Goal: Find specific page/section: Find specific page/section

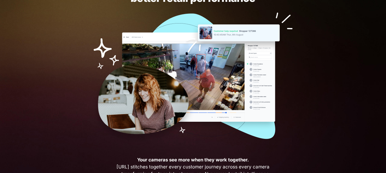
scroll to position [44, 0]
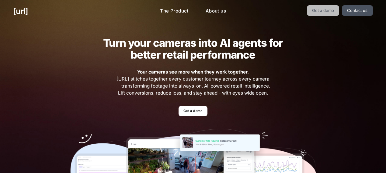
click at [324, 12] on link "Get a demo" at bounding box center [323, 10] width 33 height 11
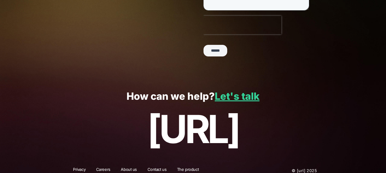
scroll to position [190, 0]
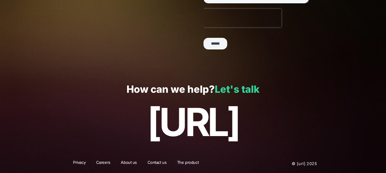
click at [233, 86] on link "Let's talk" at bounding box center [237, 89] width 45 height 12
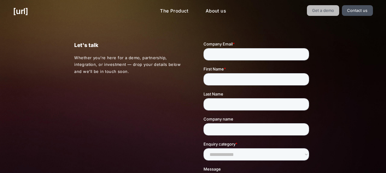
click at [331, 10] on link "Get a demo" at bounding box center [323, 10] width 33 height 11
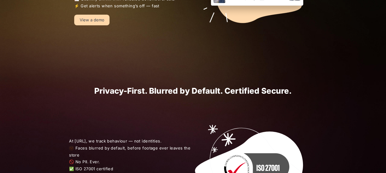
scroll to position [609, 0]
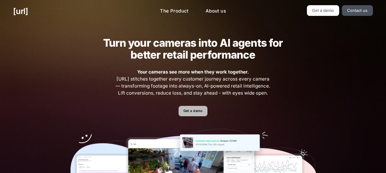
click at [186, 113] on link "Get a demo" at bounding box center [193, 111] width 29 height 11
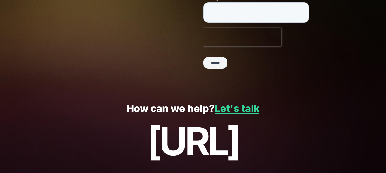
scroll to position [190, 0]
